Goal: Information Seeking & Learning: Learn about a topic

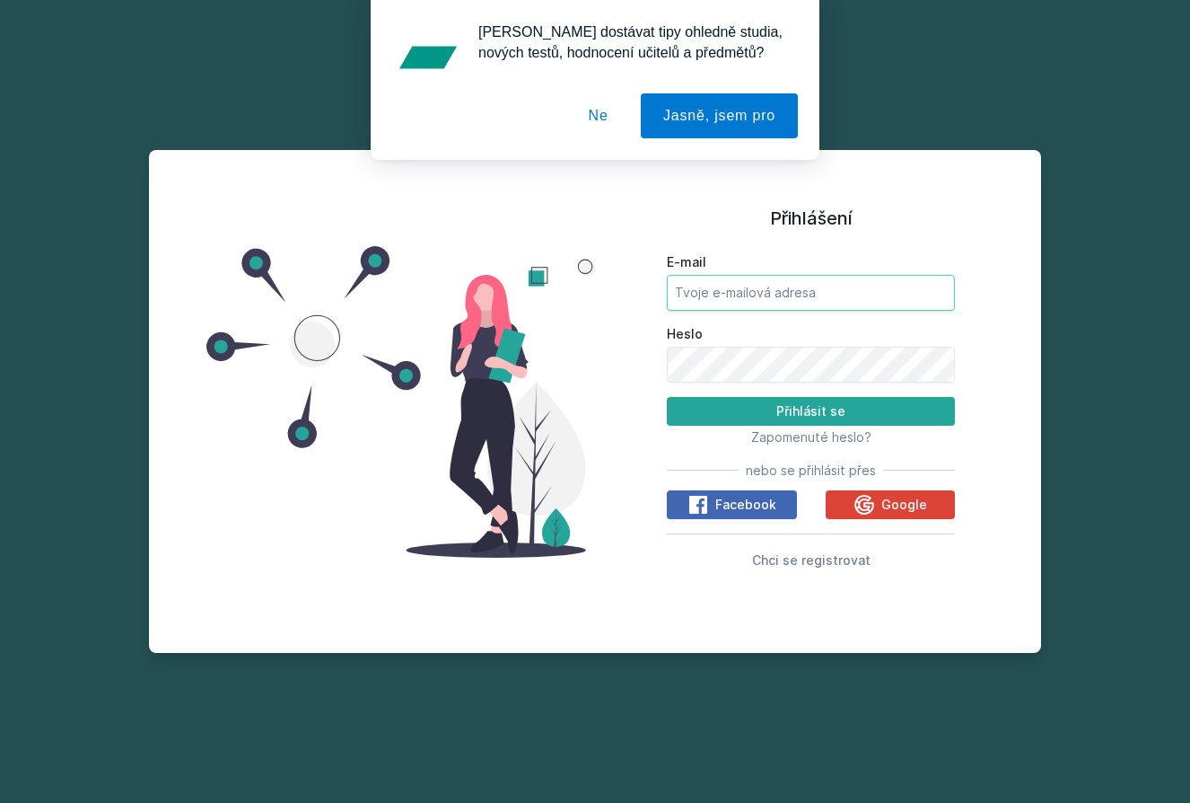
type input "[EMAIL_ADDRESS][DOMAIN_NAME]"
click at [811, 410] on button "Přihlásit se" at bounding box center [811, 411] width 288 height 29
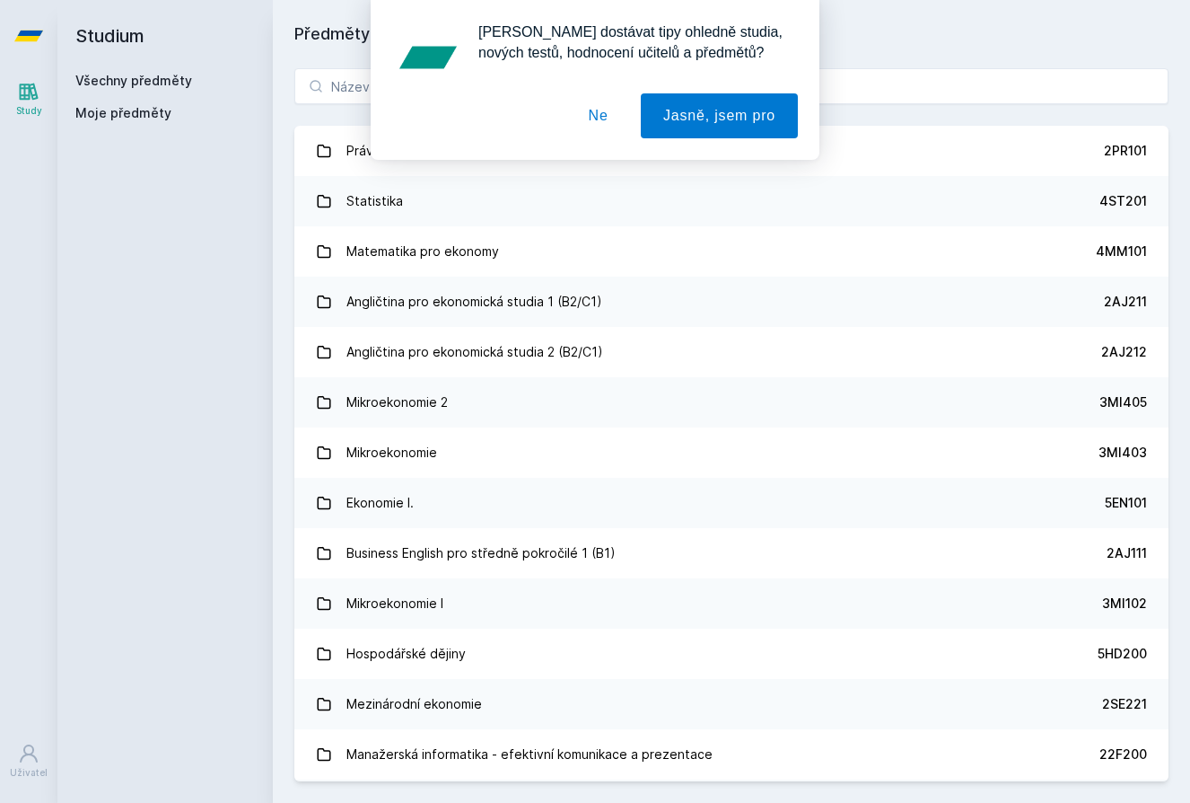
click at [595, 113] on button "Ne" at bounding box center [599, 115] width 65 height 45
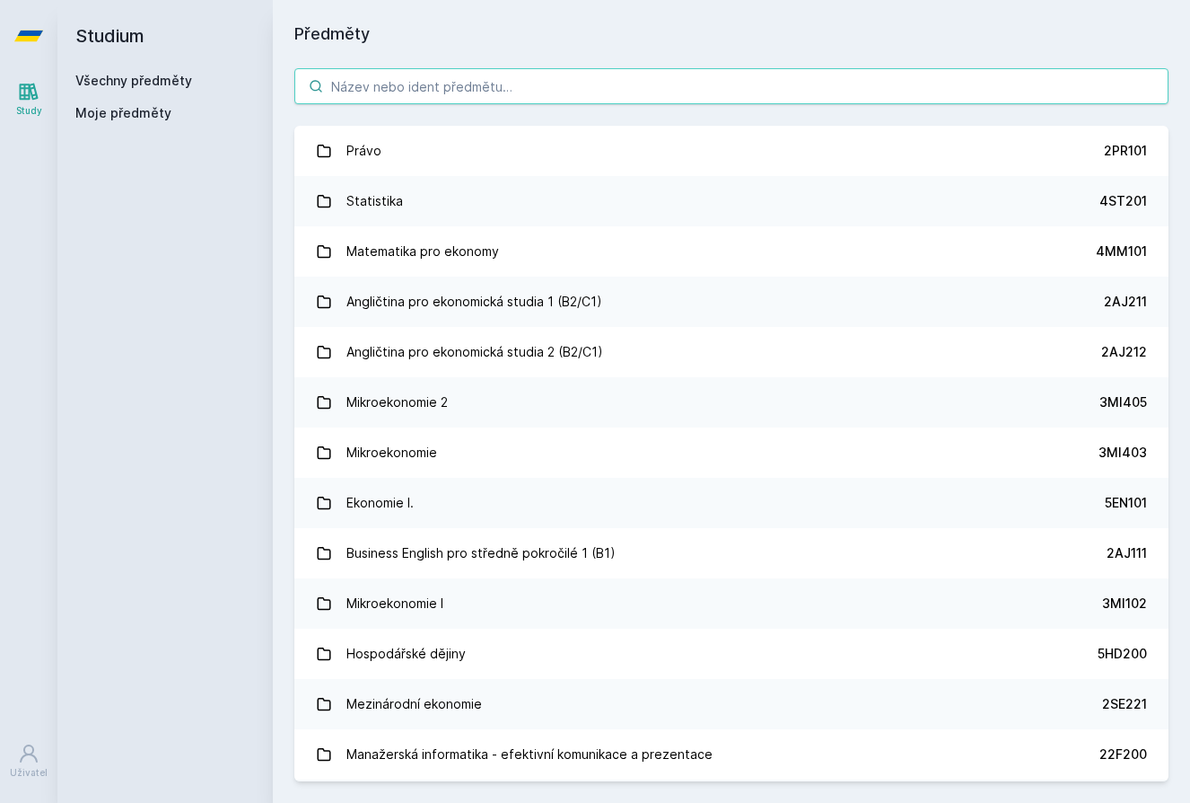
click at [489, 93] on input "search" at bounding box center [731, 86] width 874 height 36
click at [431, 90] on input "search" at bounding box center [731, 86] width 874 height 36
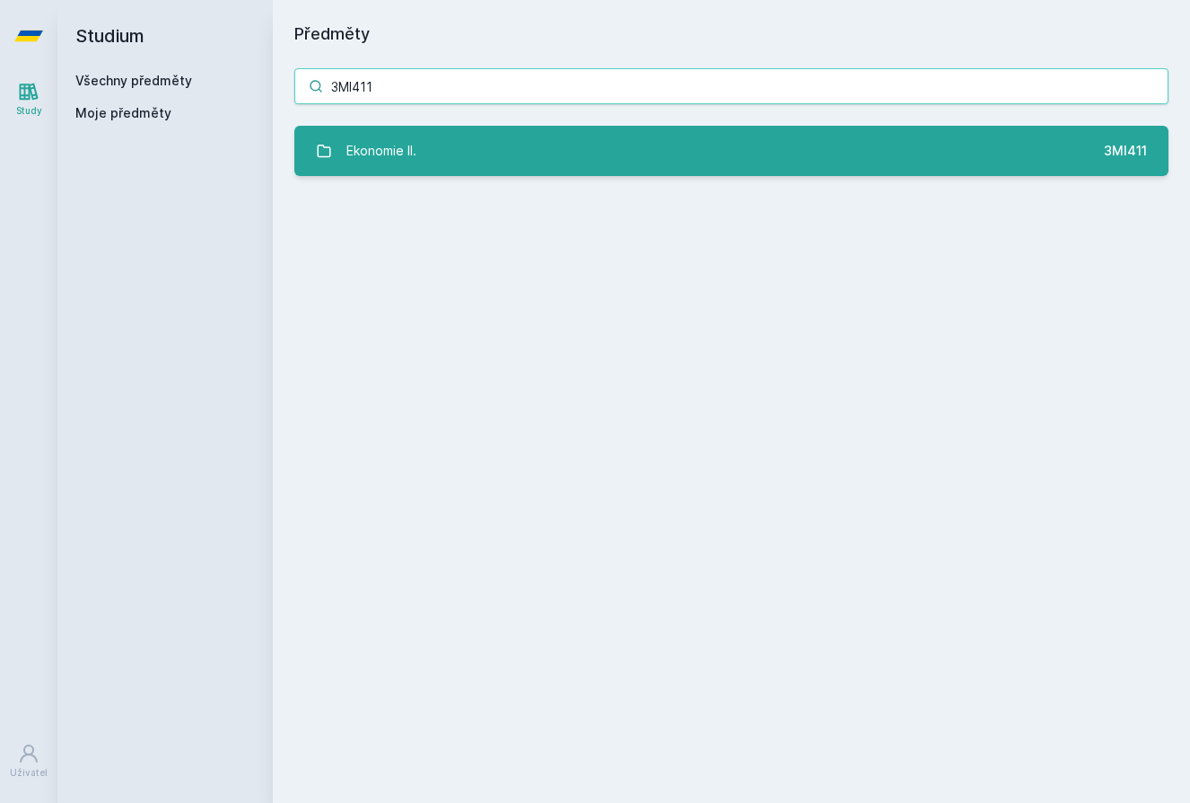
type input "3MI411"
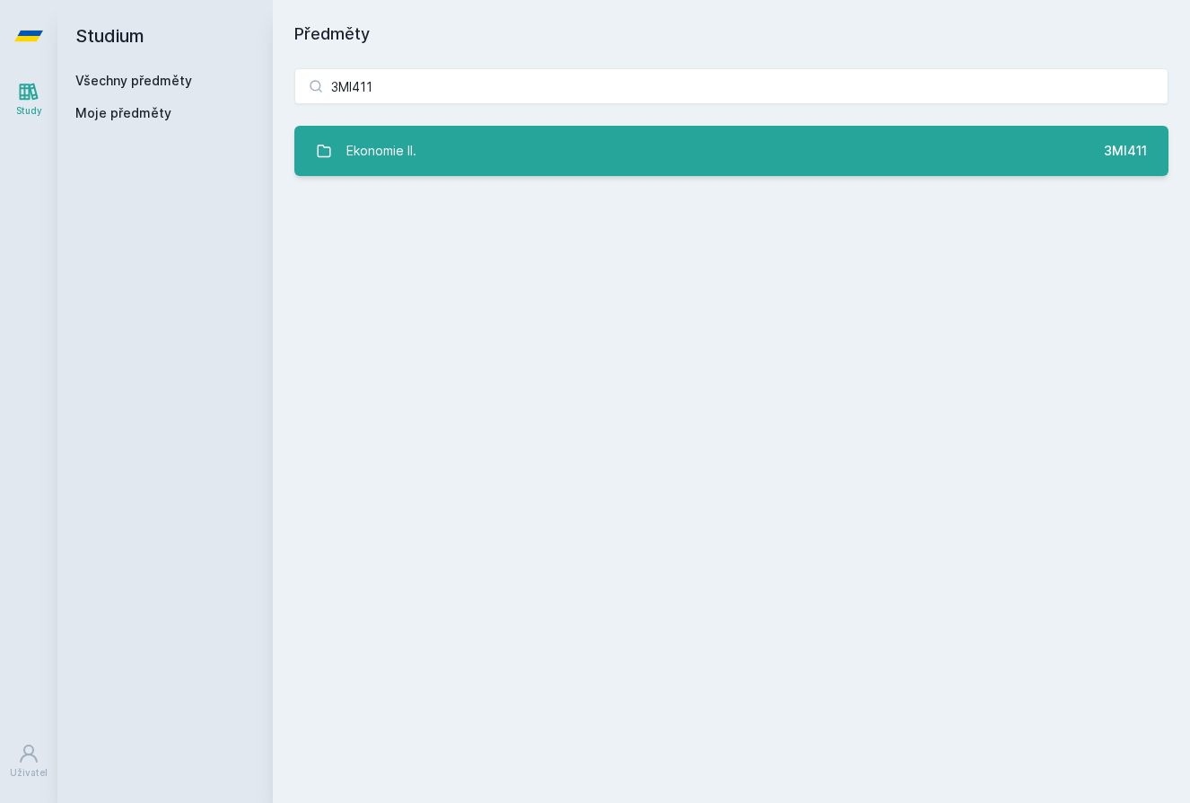
click at [473, 146] on link "Ekonomie II. 3MI411" at bounding box center [731, 151] width 874 height 50
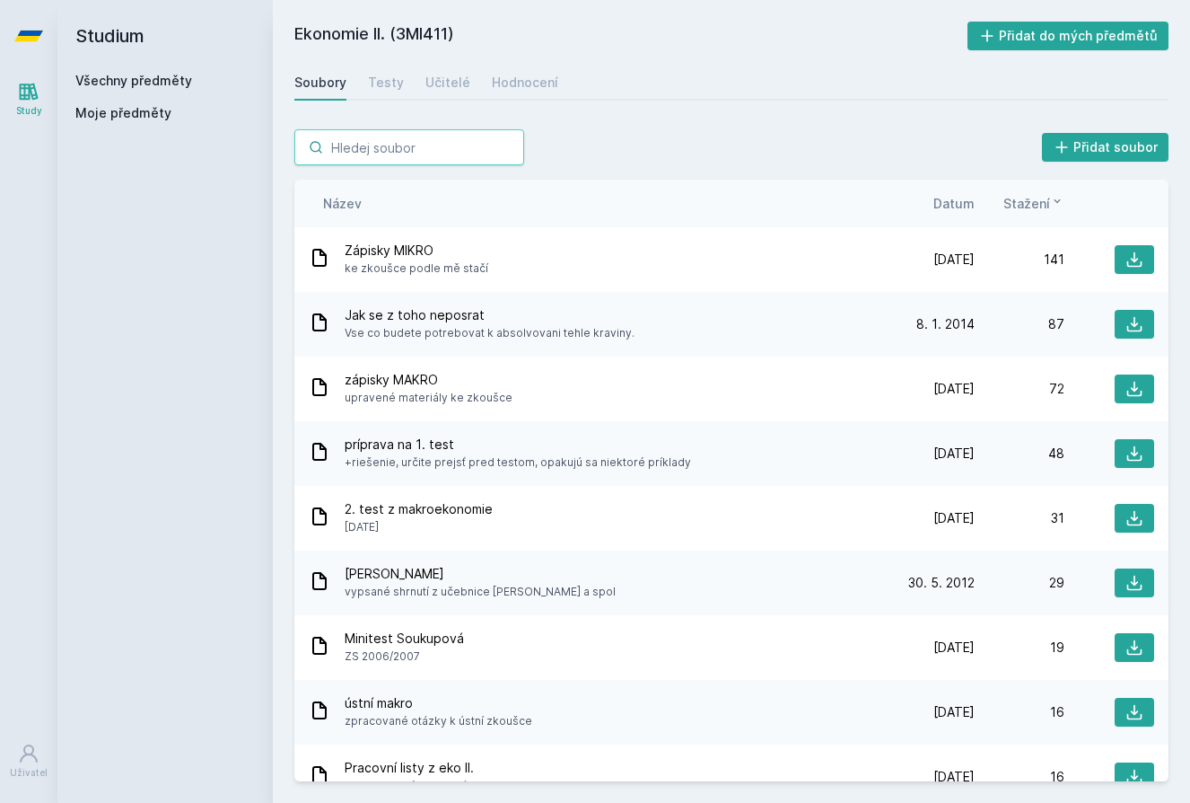
click at [400, 145] on input "search" at bounding box center [409, 147] width 230 height 36
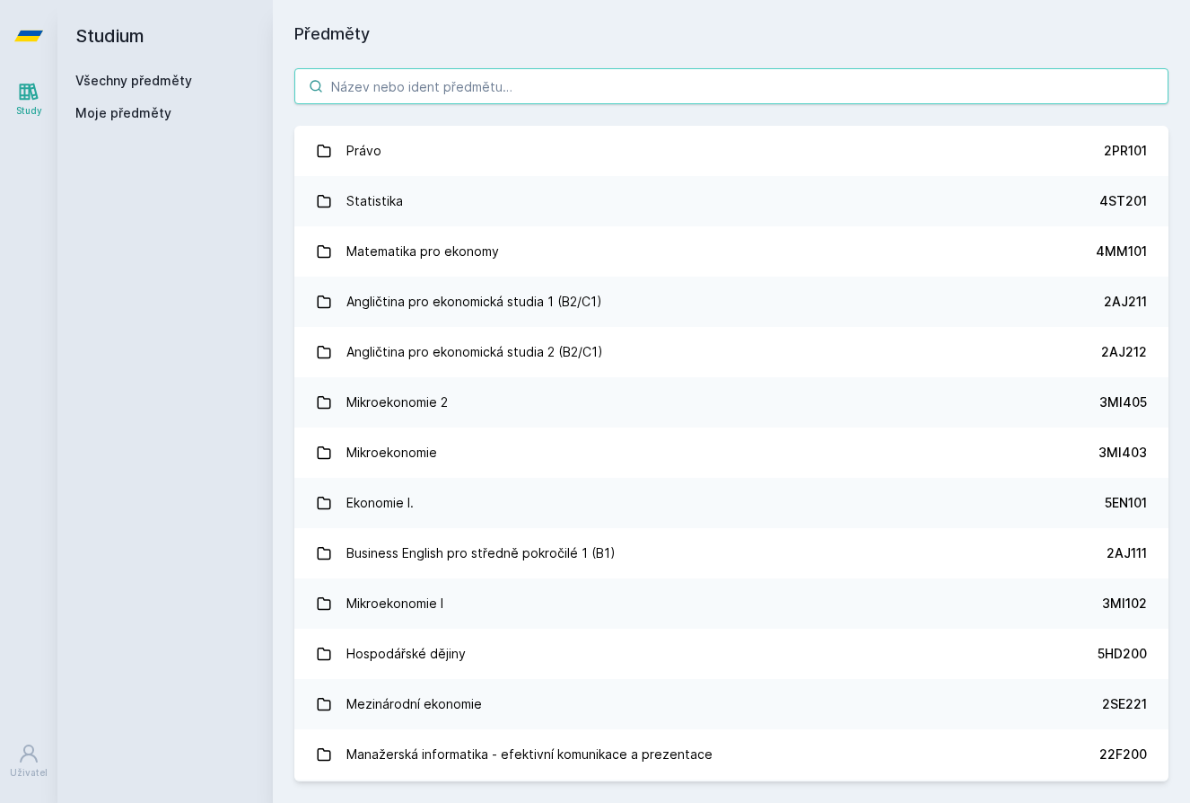
click at [444, 89] on input "search" at bounding box center [731, 86] width 874 height 36
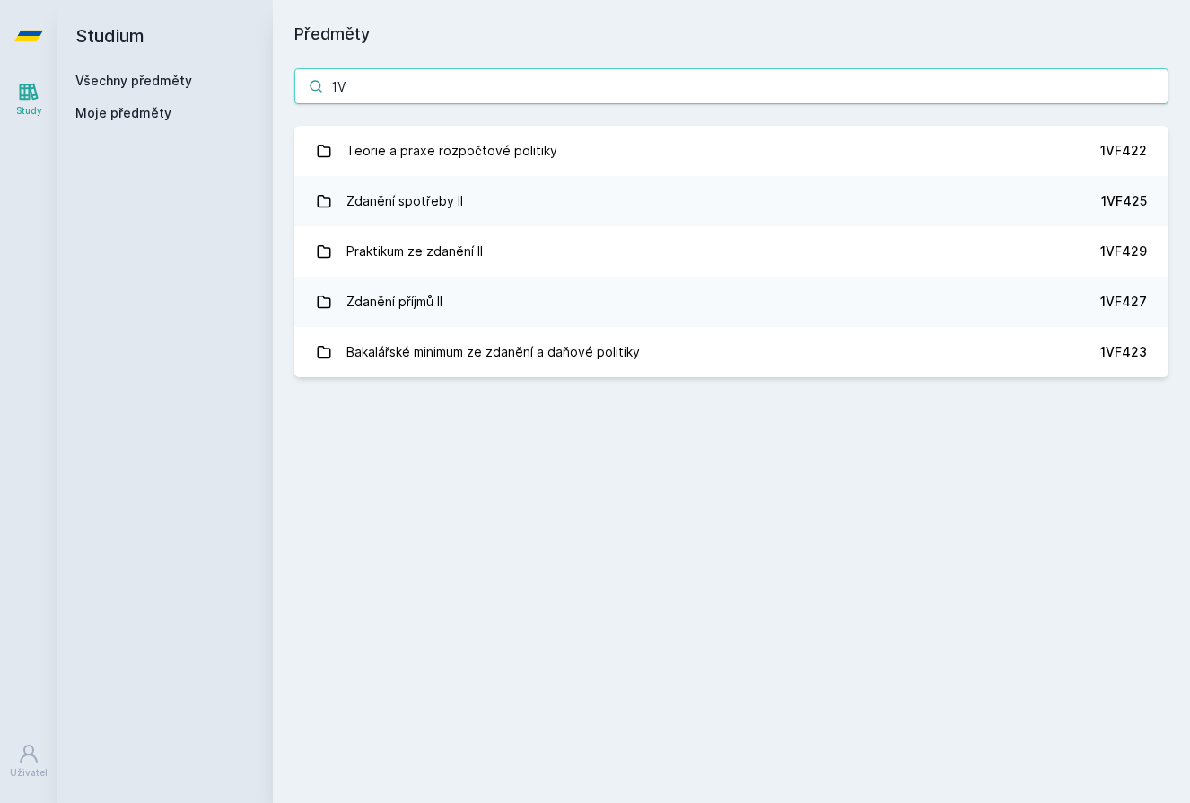
type input "1"
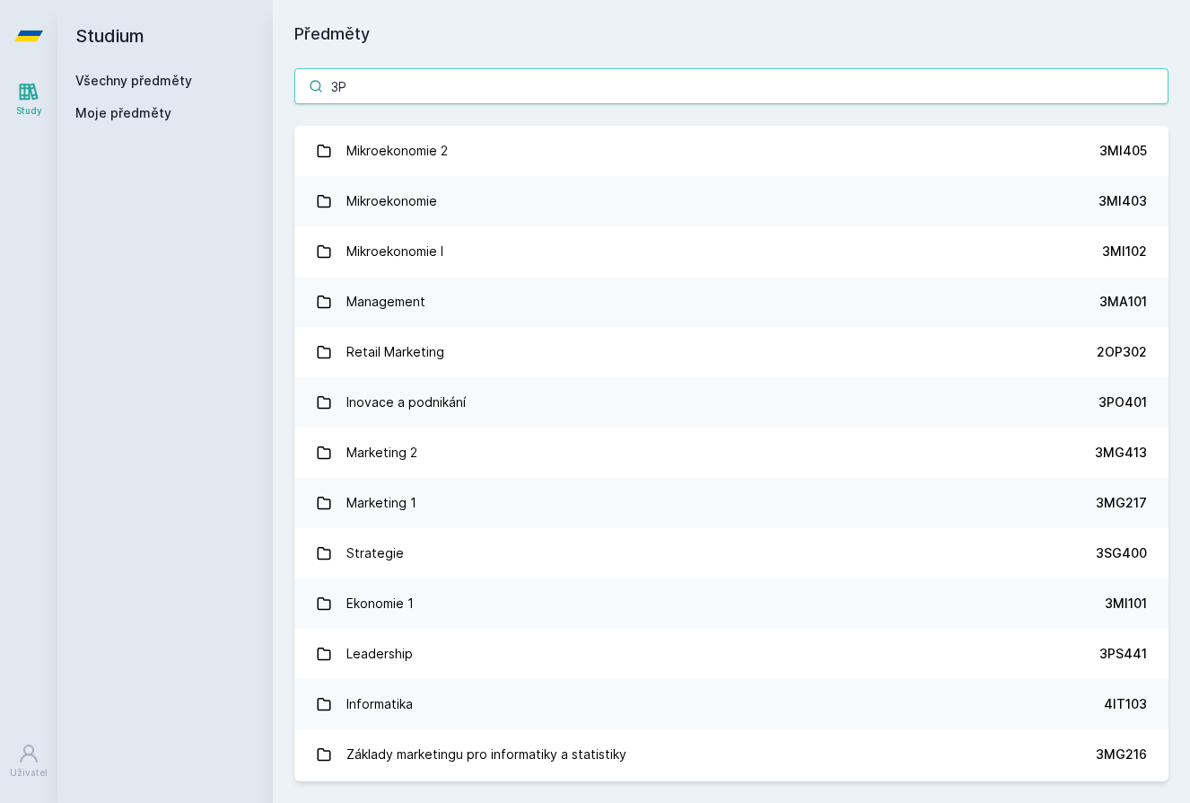
type input "3PO"
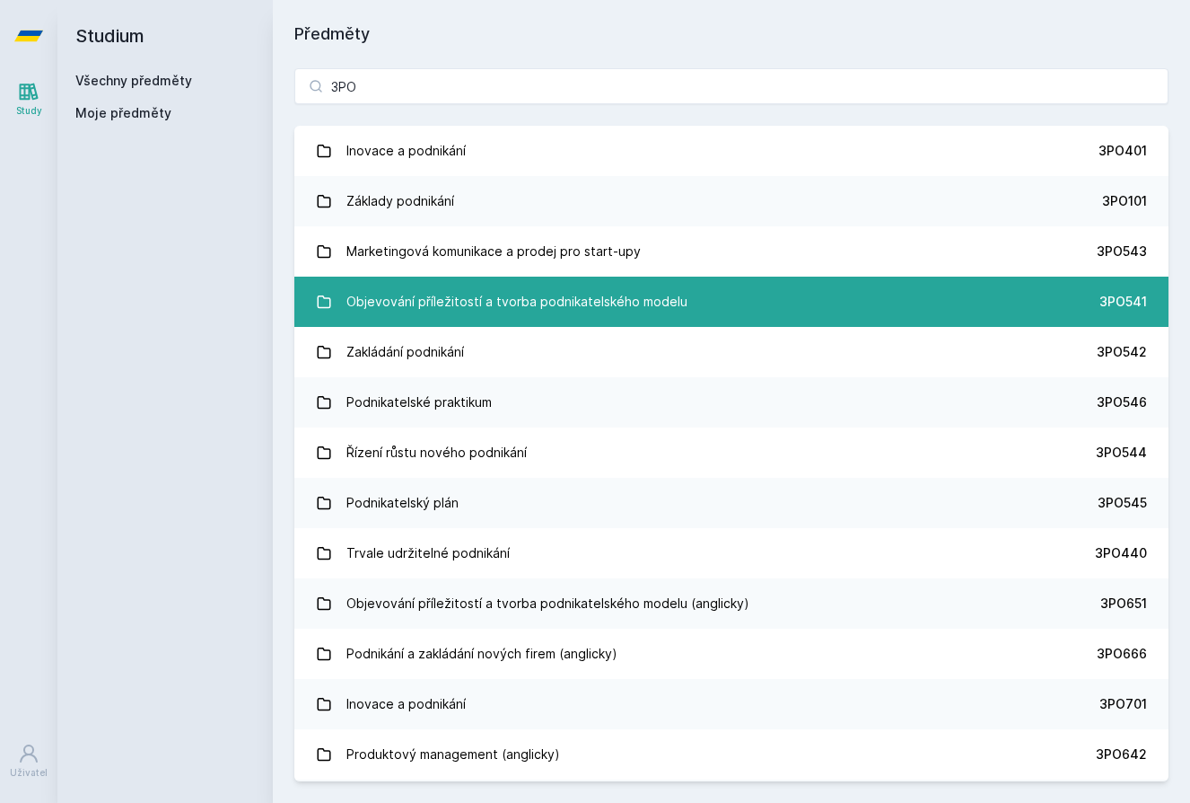
click at [848, 310] on link "Objevování příležitostí a tvorba podnikatelského modelu 3PO541" at bounding box center [731, 302] width 874 height 50
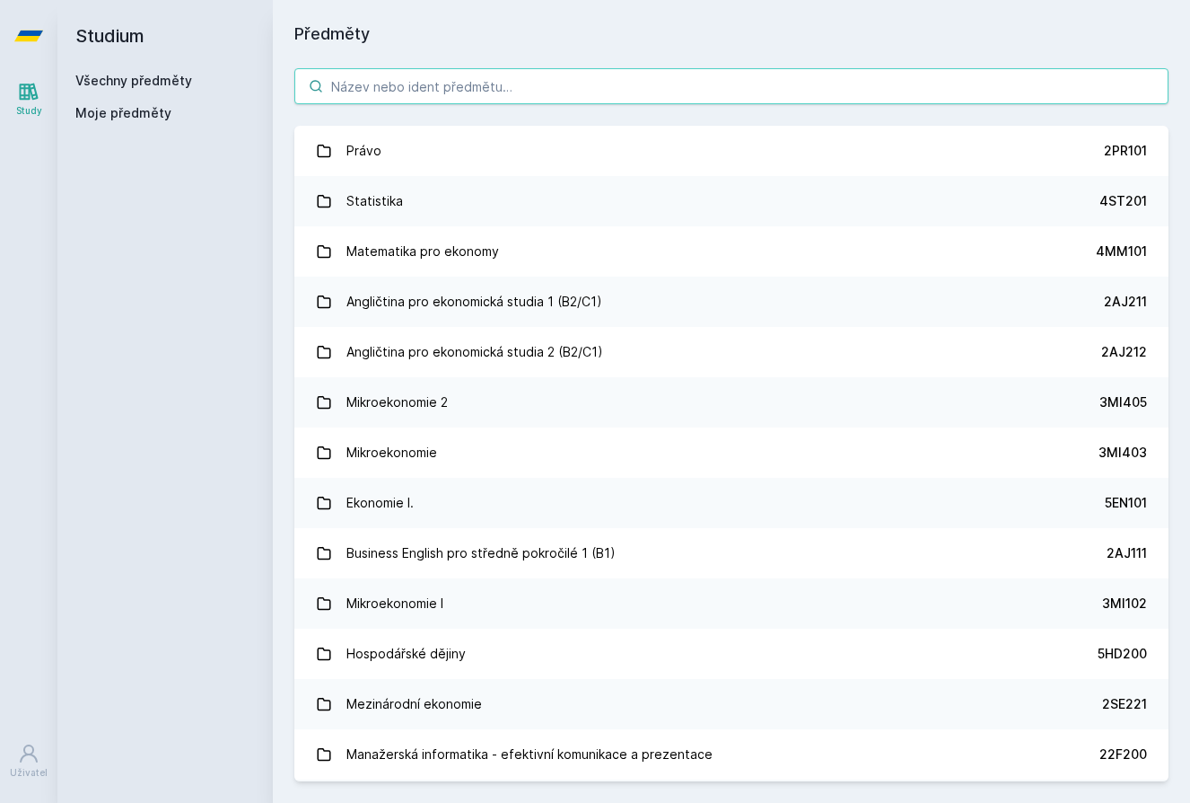
click at [430, 90] on input "search" at bounding box center [731, 86] width 874 height 36
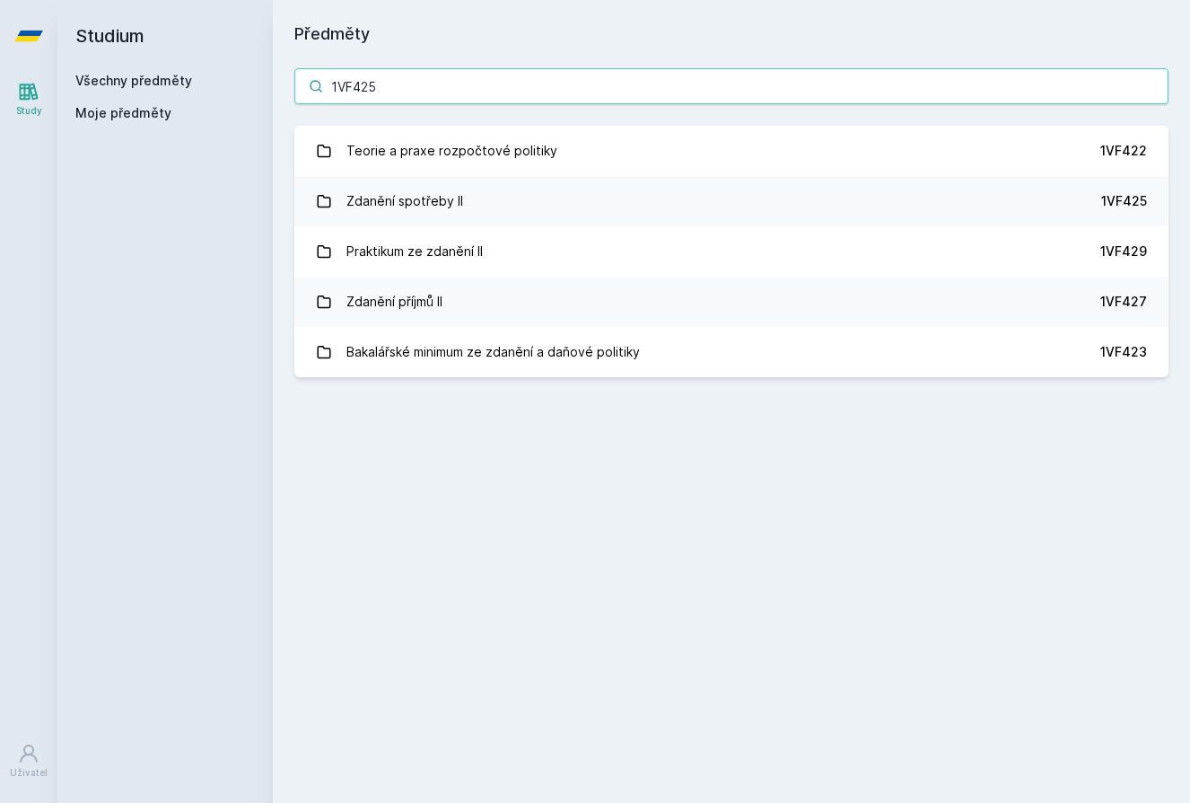
type input "1VF425"
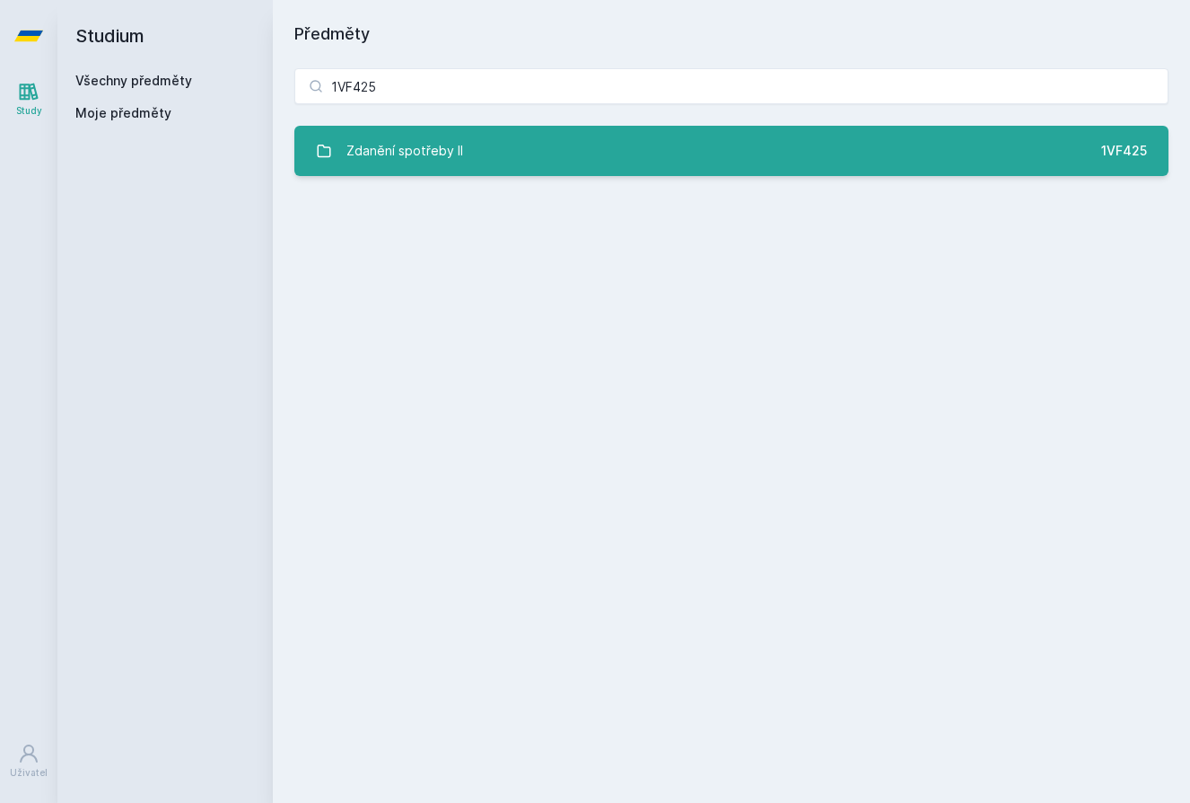
click at [698, 162] on link "Zdanění spotřeby II 1VF425" at bounding box center [731, 151] width 874 height 50
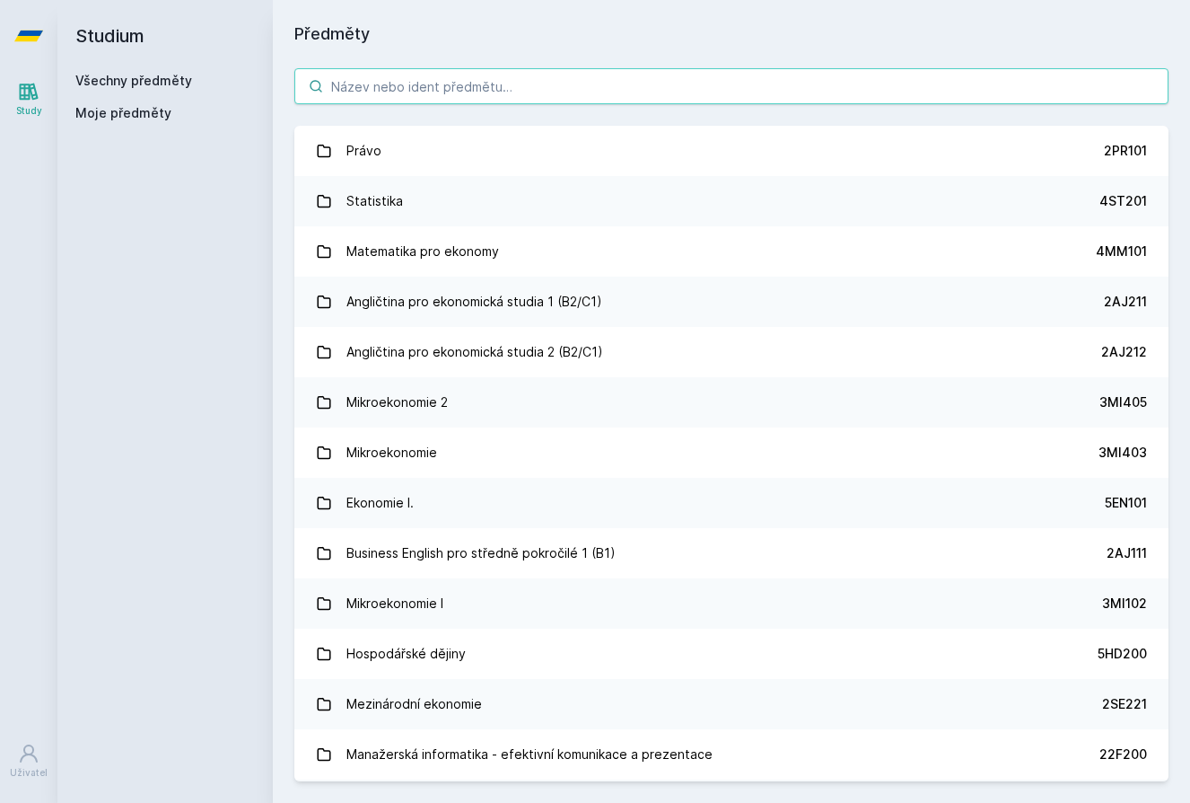
click at [477, 96] on input "search" at bounding box center [731, 86] width 874 height 36
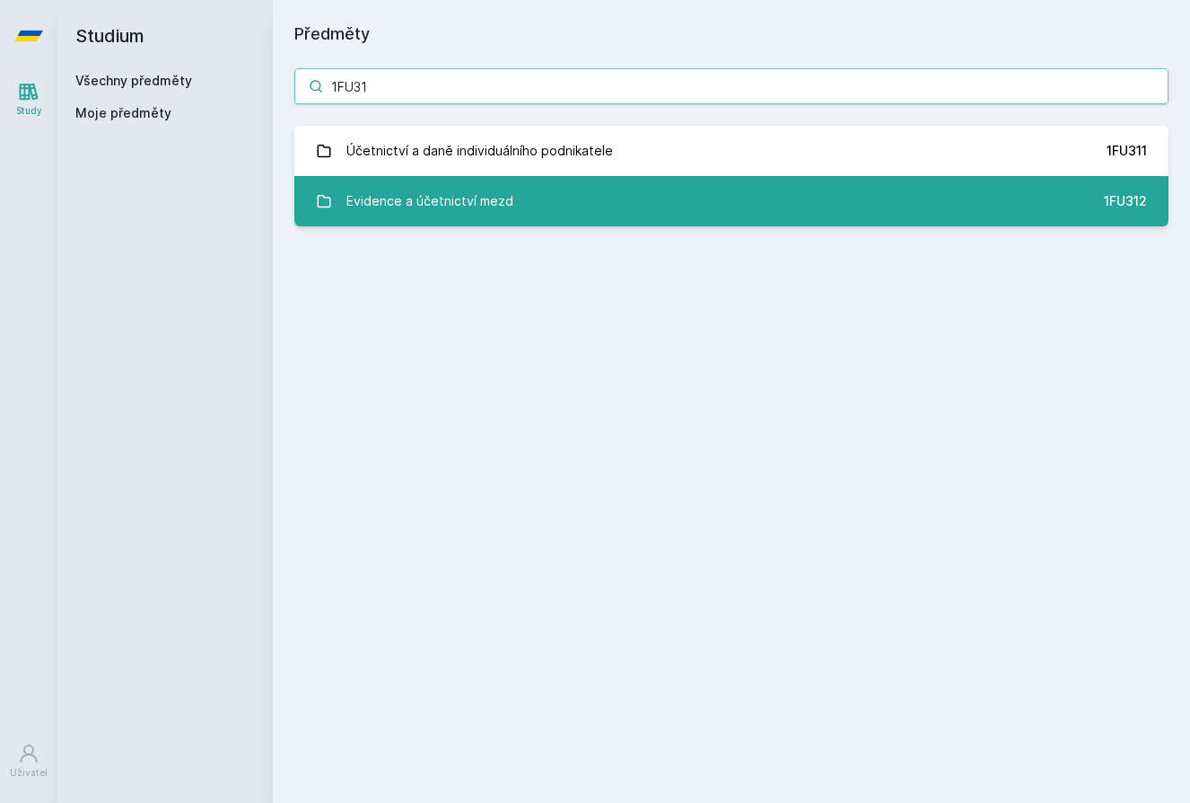
type input "1FU31"
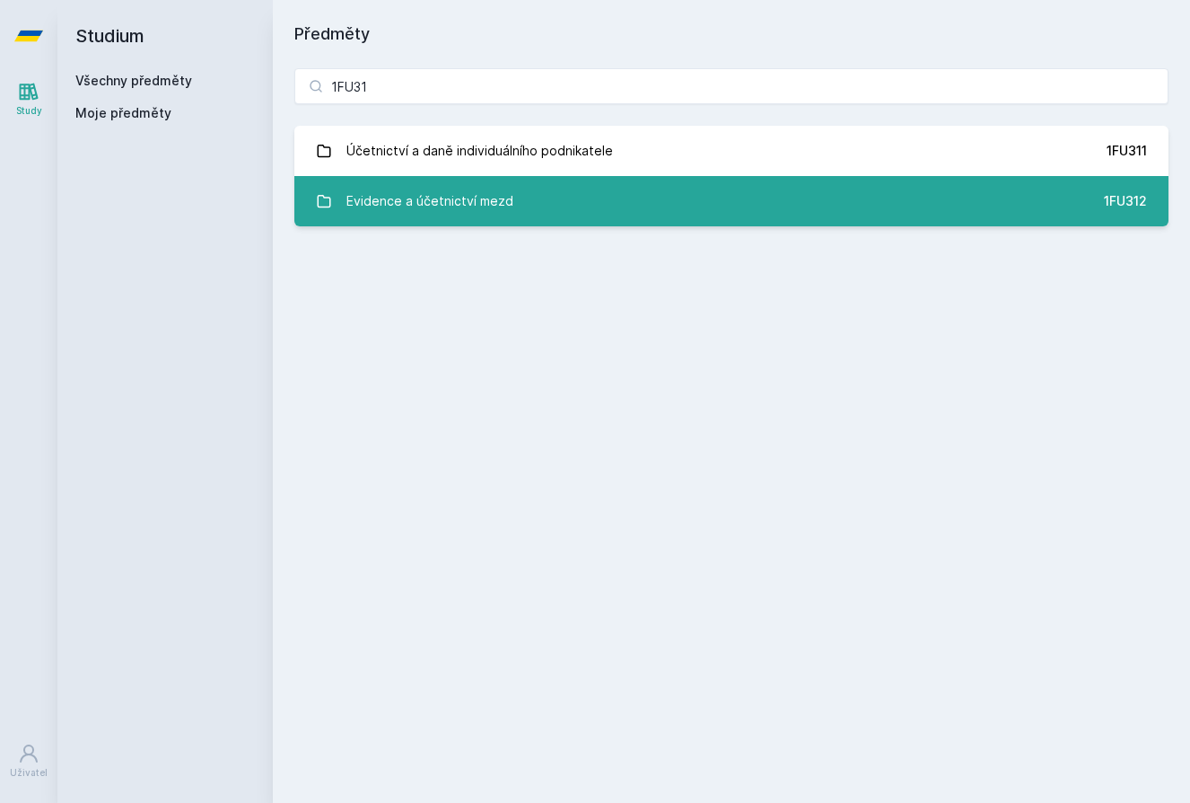
click at [596, 198] on link "Evidence a účetnictví mezd 1FU312" at bounding box center [731, 201] width 874 height 50
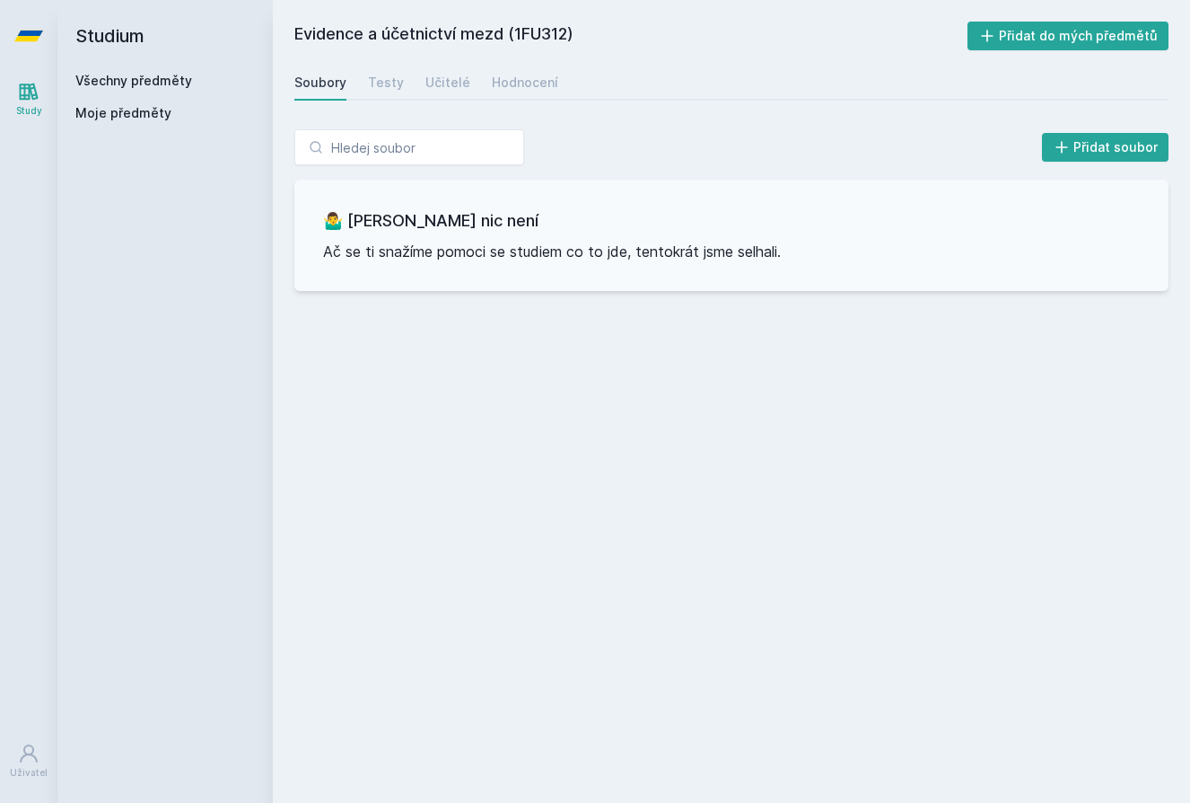
click at [594, 241] on p "Ač se ti snažíme pomoci se studiem co to jde, tentokrát jsme selhali." at bounding box center [731, 252] width 817 height 22
click at [392, 75] on div "Testy" at bounding box center [386, 83] width 36 height 18
click at [444, 80] on div "Učitelé" at bounding box center [448, 83] width 45 height 18
click at [510, 80] on div "Hodnocení" at bounding box center [525, 83] width 66 height 18
click at [142, 85] on link "Všechny předměty" at bounding box center [133, 80] width 117 height 15
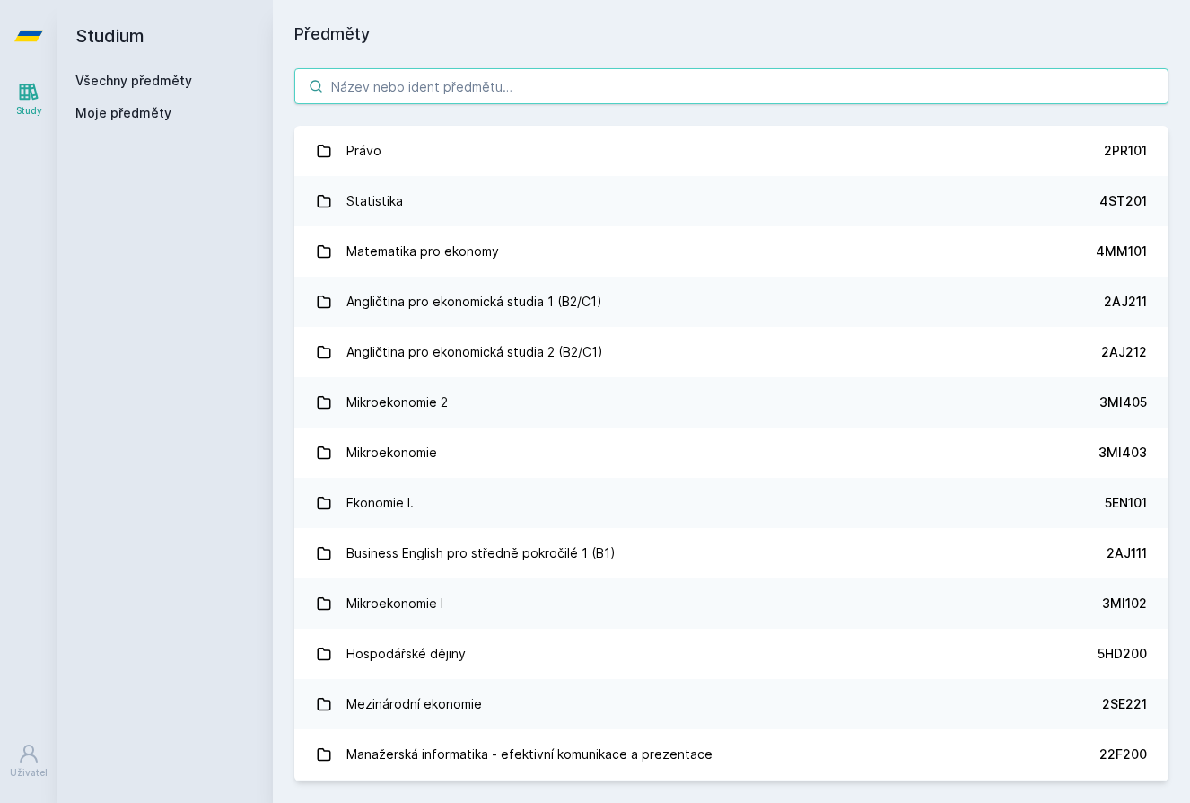
click at [527, 90] on input "search" at bounding box center [731, 86] width 874 height 36
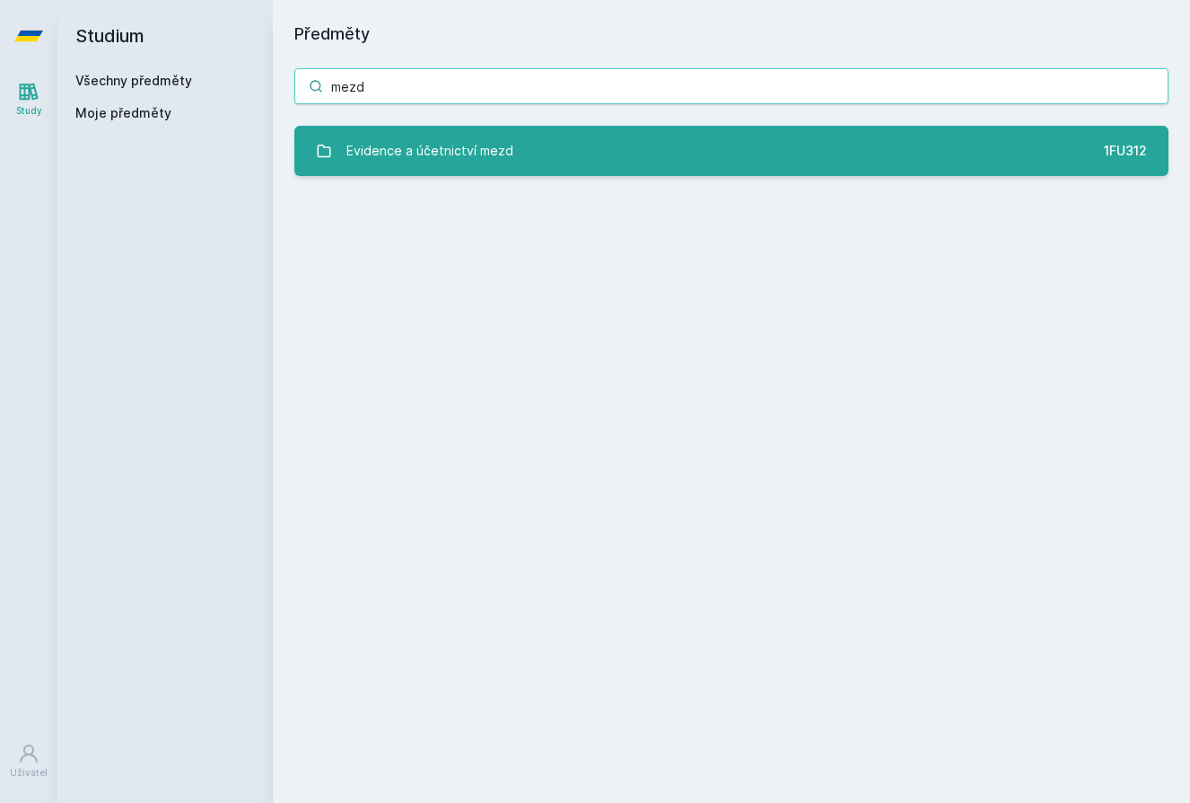
type input "mezd"
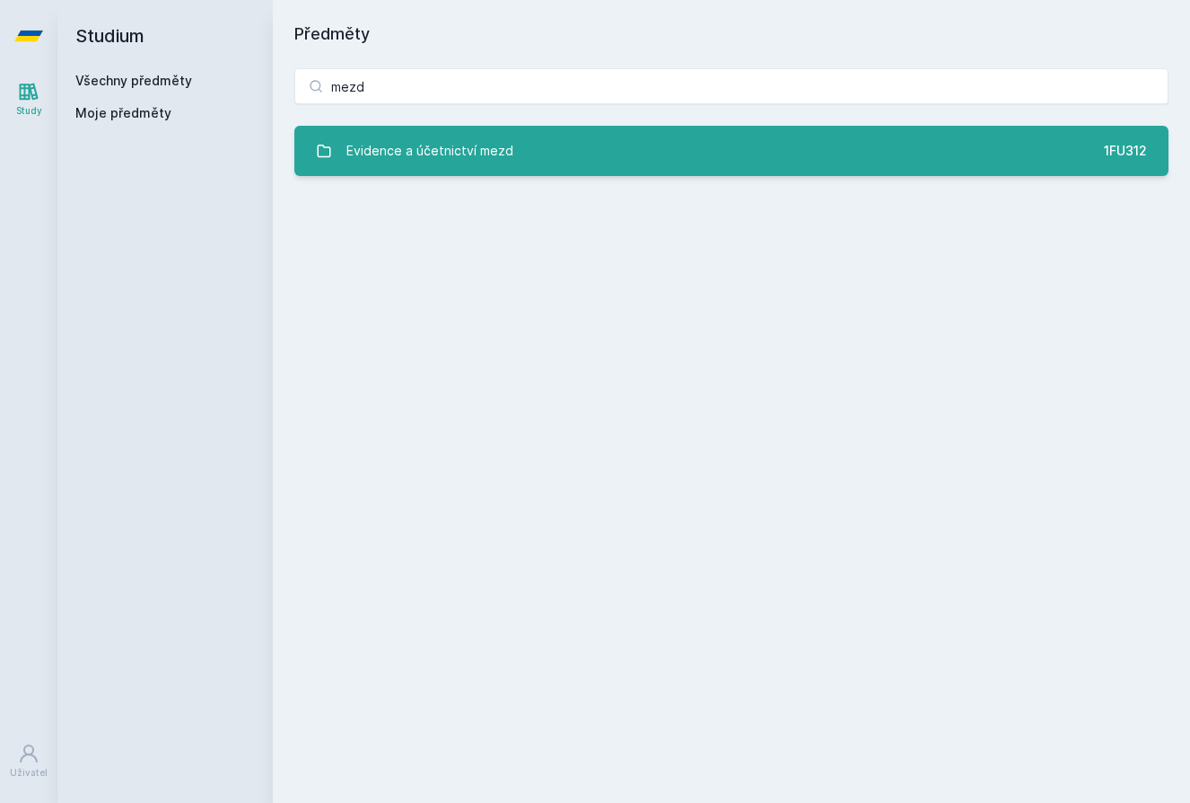
click at [484, 162] on div "Evidence a účetnictví mezd" at bounding box center [430, 151] width 167 height 36
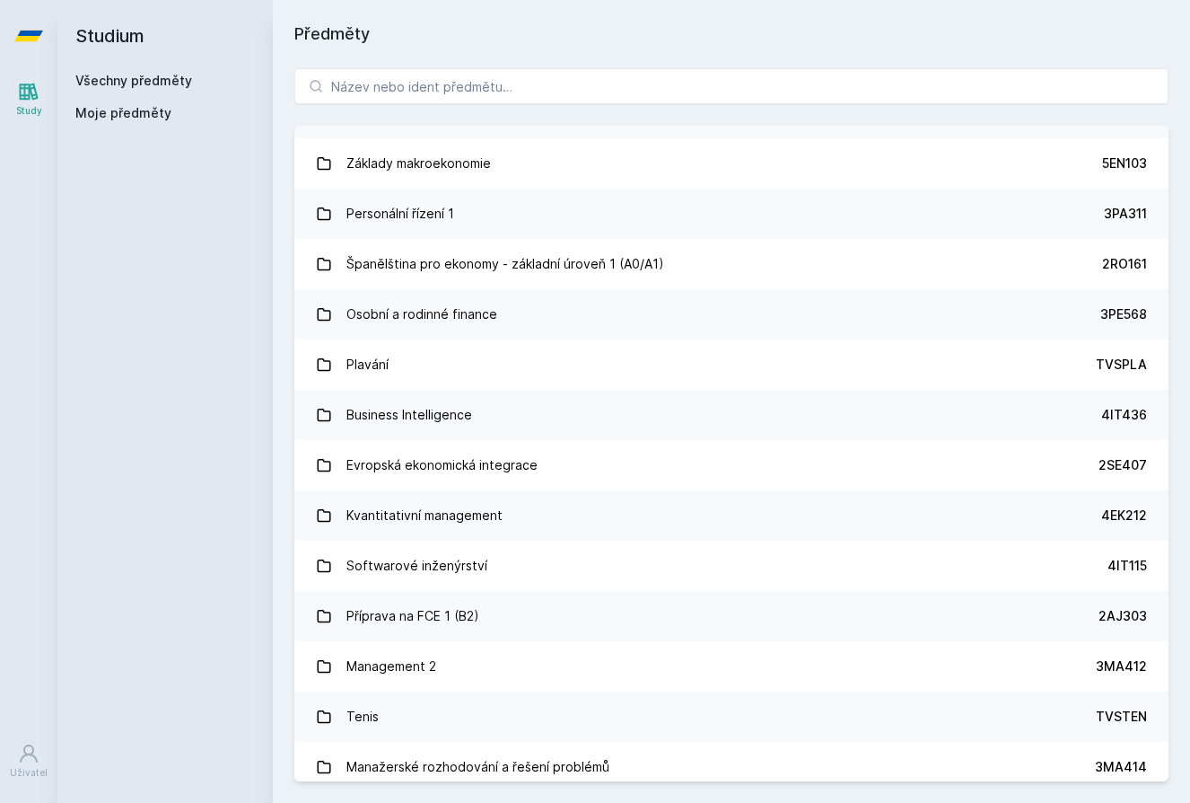
scroll to position [3182, 0]
